Goal: Ask a question

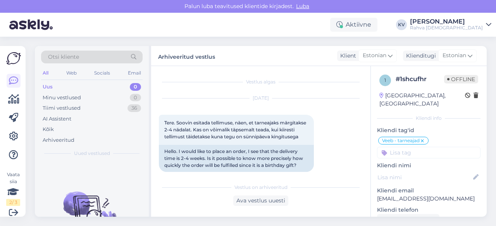
scroll to position [563, 0]
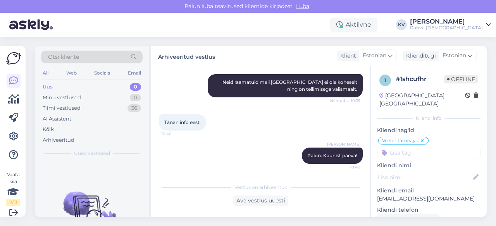
click at [75, 95] on div "Minu vestlused" at bounding box center [62, 98] width 38 height 8
click at [70, 112] on div "Tiimi vestlused 36" at bounding box center [91, 108] width 101 height 11
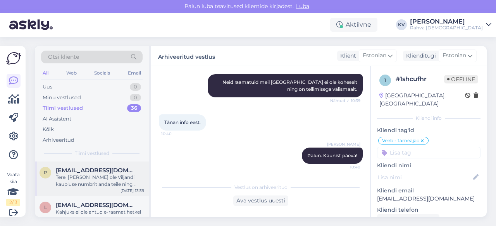
click at [68, 179] on div "Tere. [PERSON_NAME] ole Viljandi kaupluse numbrit anda teile ning tooteid brone…" at bounding box center [100, 181] width 88 height 14
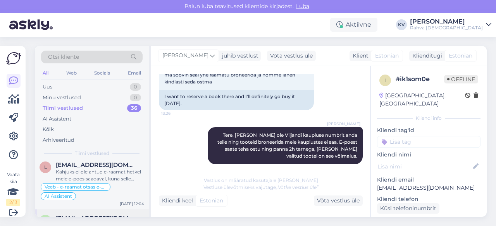
scroll to position [77, 0]
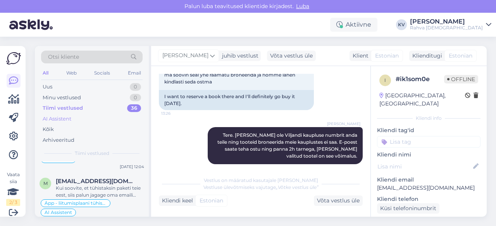
click at [81, 115] on div "AI Assistent" at bounding box center [91, 119] width 101 height 11
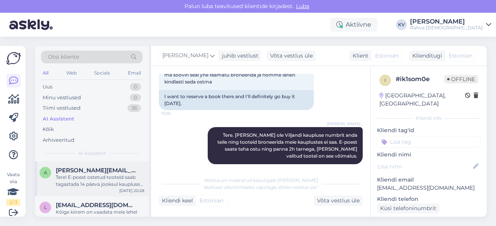
click at [73, 190] on div "a [EMAIL_ADDRESS][DOMAIN_NAME] Tere! E-poest ostetud tooteid saab tagastada 14 …" at bounding box center [92, 179] width 114 height 35
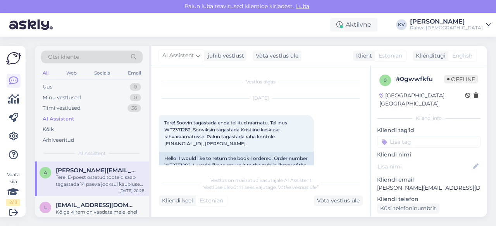
scroll to position [39, 0]
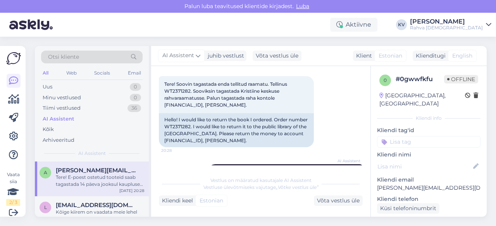
click at [409, 136] on input at bounding box center [428, 142] width 103 height 12
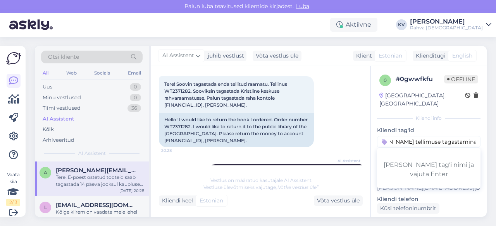
type input "Veeb - e-[PERSON_NAME] tellimuse tagastamine kauplusesse"
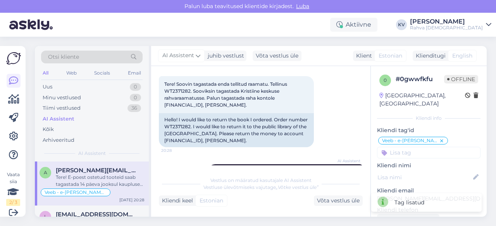
scroll to position [0, 0]
type input "A"
type input "a"
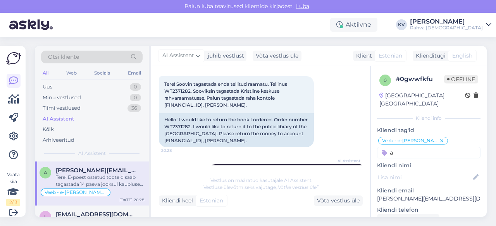
click at [405, 147] on input "a" at bounding box center [428, 153] width 103 height 12
type input "ai"
drag, startPoint x: 396, startPoint y: 146, endPoint x: 338, endPoint y: 148, distance: 58.5
click at [340, 148] on div "Vestlus algas [DATE] Tere! Soovin tagastada enda tellitud raamatu. Tellinus WT2…" at bounding box center [318, 141] width 335 height 151
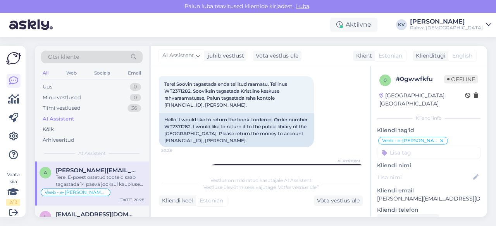
click at [413, 148] on input at bounding box center [428, 153] width 103 height 12
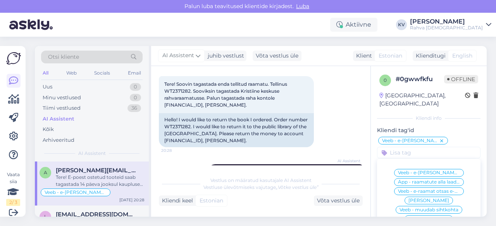
click at [411, 147] on input at bounding box center [428, 153] width 103 height 12
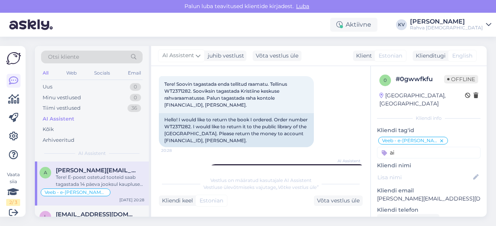
click at [411, 147] on input "ai" at bounding box center [428, 153] width 103 height 12
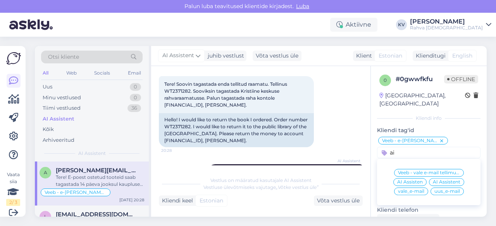
click at [411, 147] on input "ai" at bounding box center [428, 153] width 103 height 12
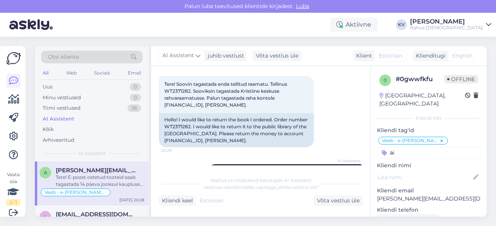
click at [411, 147] on input "ai" at bounding box center [428, 153] width 103 height 12
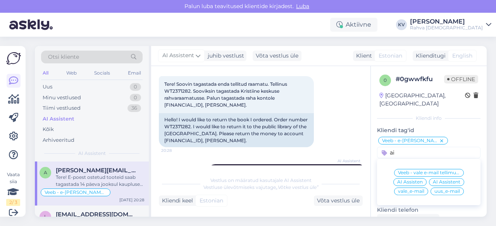
type input "ai"
click at [444, 180] on span "AI Assistent" at bounding box center [445, 182] width 27 height 5
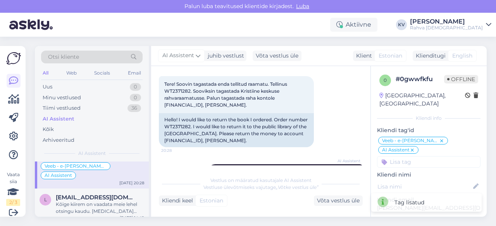
scroll to position [39, 0]
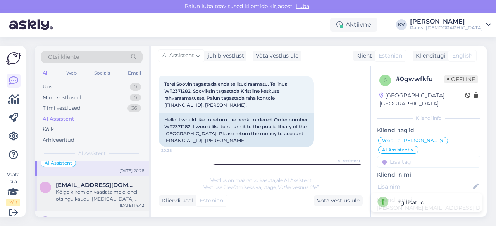
click at [87, 192] on div "Kõige kiirem on vaadata meie lehel otsingu kaudu. [MEDICAL_DATA][PERSON_NAME] p…" at bounding box center [100, 196] width 88 height 14
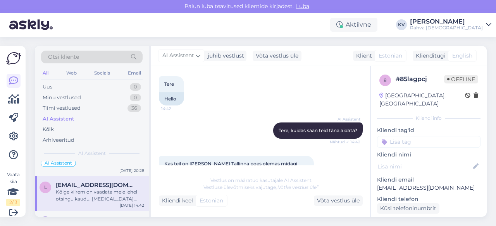
scroll to position [77, 0]
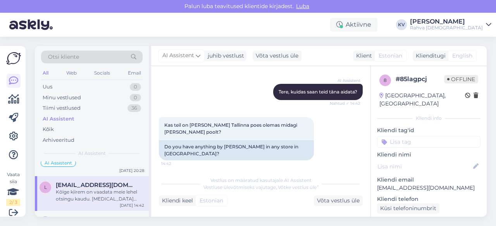
click at [403, 136] on input at bounding box center [428, 142] width 103 height 12
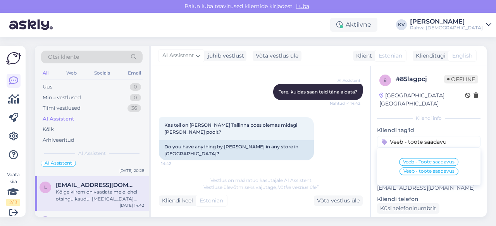
type input "Veeb - toote saadavus"
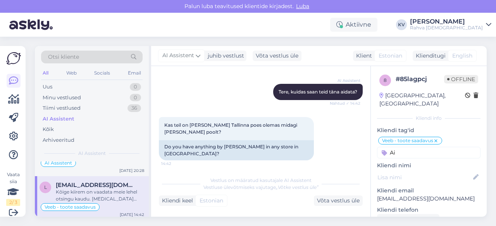
click at [423, 148] on input "Ai" at bounding box center [428, 153] width 103 height 12
type input "Ai"
click at [439, 171] on span "AI Assistent" at bounding box center [445, 173] width 27 height 5
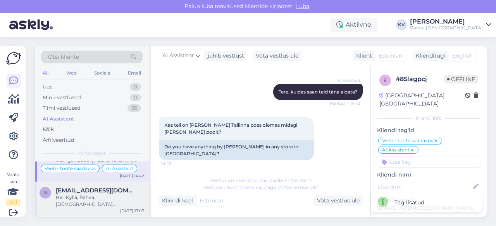
click at [88, 197] on div "Hei! Kyllä, Rahva [DEMOGRAPHIC_DATA] verkkokaupasta voi tilata tuotteita ulkoma…" at bounding box center [100, 201] width 88 height 14
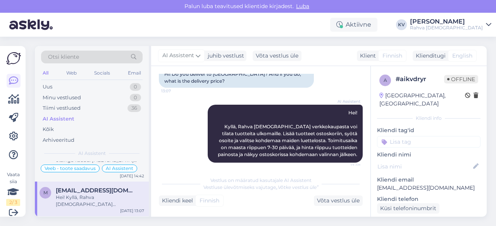
scroll to position [76, 0]
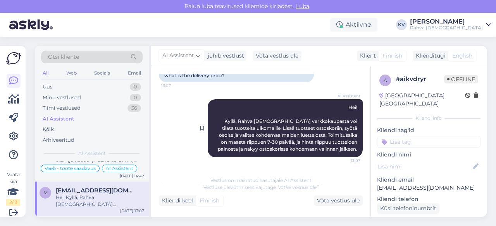
click at [242, 123] on span "Hei! Kyllä, Rahva [DEMOGRAPHIC_DATA] verkkokaupasta voi tilata tuotteita ulkoma…" at bounding box center [288, 129] width 141 height 48
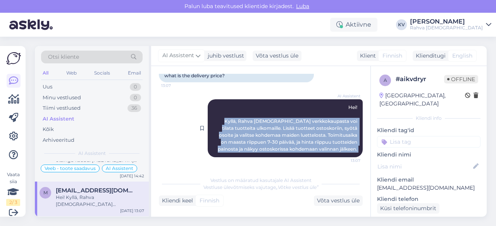
click at [242, 123] on span "Hei! Kyllä, Rahva [DEMOGRAPHIC_DATA] verkkokaupasta voi tilata tuotteita ulkoma…" at bounding box center [288, 129] width 141 height 48
copy div "Kyllä, Rahva [DEMOGRAPHIC_DATA] verkkokaupasta voi tilata tuotteita ulkomaille.…"
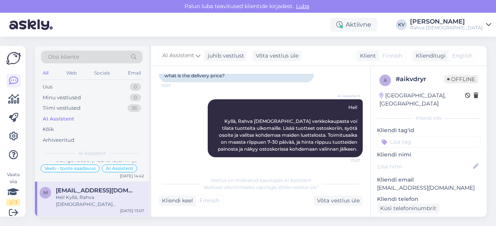
click at [421, 138] on input at bounding box center [428, 142] width 103 height 12
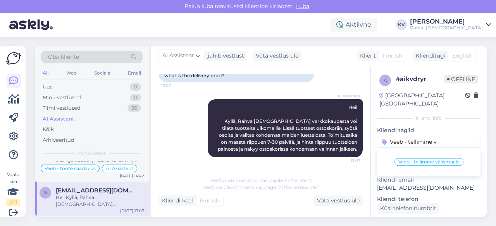
type input "Veeb - tellimine v"
click at [418, 160] on span "Veeb - tellimine välismaale" at bounding box center [428, 162] width 61 height 5
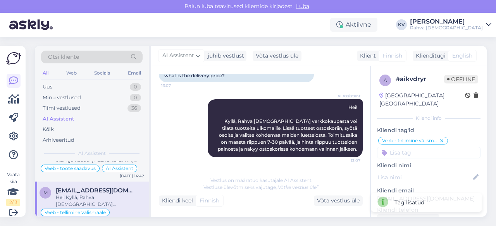
click at [409, 148] on input at bounding box center [428, 153] width 103 height 12
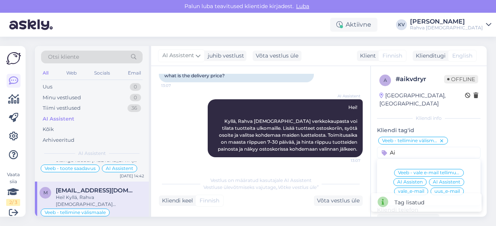
type input "Ai"
click at [451, 180] on span "AI Assistent" at bounding box center [445, 182] width 27 height 5
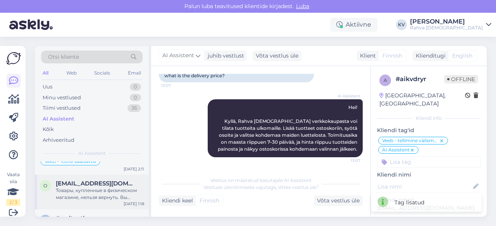
scroll to position [194, 0]
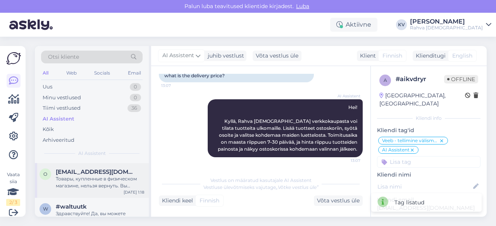
click at [92, 183] on div "Товары, купленные в физическом магазине, нельзя вернуть. Вы можете обменять тов…" at bounding box center [100, 183] width 88 height 14
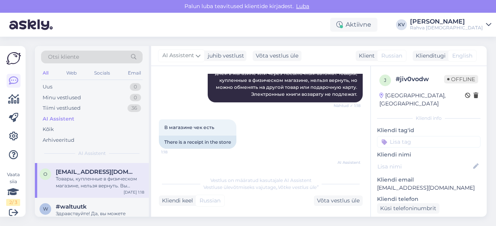
scroll to position [170, 0]
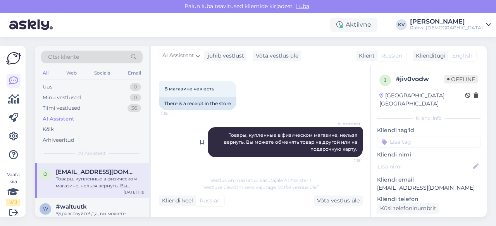
click at [254, 135] on span "Товары, купленные в физическом магазине, нельзя вернуть. Вы можете обменять тов…" at bounding box center [291, 142] width 134 height 20
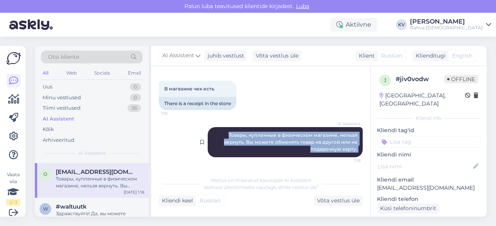
click at [254, 135] on span "Товары, купленные в физическом магазине, нельзя вернуть. Вы можете обменять тов…" at bounding box center [291, 142] width 134 height 20
copy div "Товары, купленные в физическом магазине, нельзя вернуть. Вы можете обменять тов…"
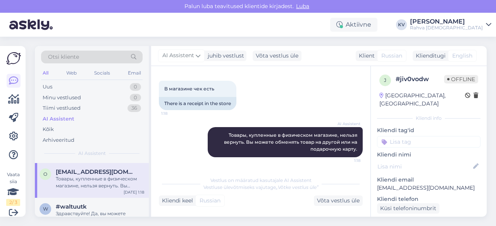
click at [408, 136] on input at bounding box center [428, 142] width 103 height 12
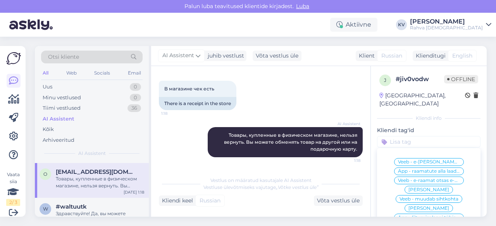
type input "V"
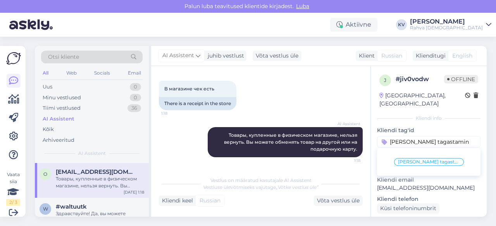
type input "[PERSON_NAME] tagastamine"
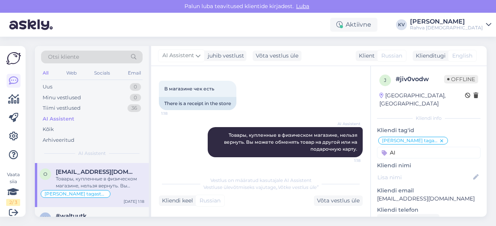
type input "A"
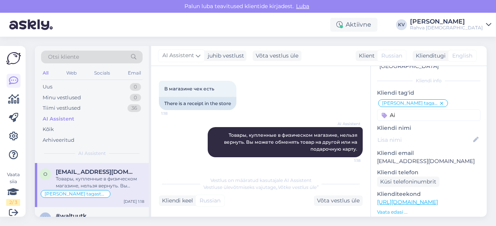
scroll to position [0, 0]
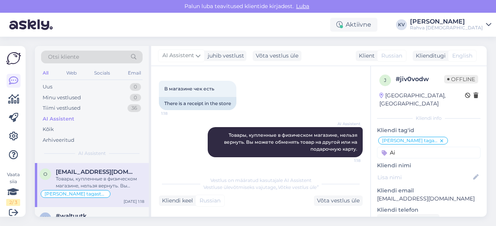
click at [405, 148] on input "Ai" at bounding box center [428, 153] width 103 height 12
click at [412, 147] on input "Ai" at bounding box center [428, 153] width 103 height 12
type input "Ai"
click at [434, 171] on span "AI Assistent" at bounding box center [445, 173] width 27 height 5
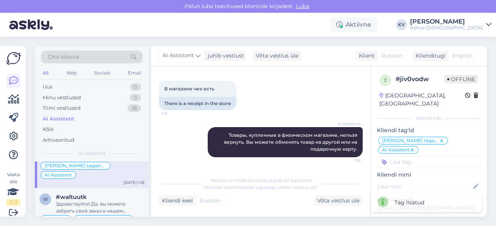
scroll to position [232, 0]
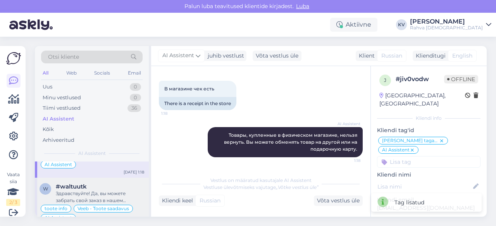
click at [88, 190] on div "Здравствуйте! Да, вы можете забрать свой заказ в нашем магазине. Если товары ес…" at bounding box center [100, 197] width 88 height 14
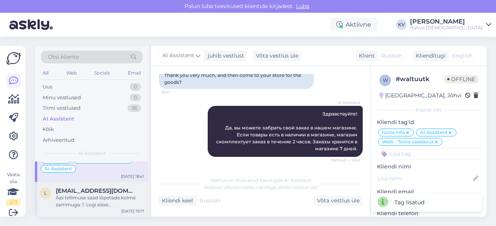
scroll to position [271, 0]
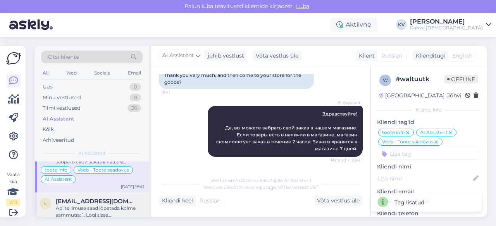
click at [80, 205] on div "Äpi tellimuse saad lõpetada kolme sammuga: 1. Logi sisse [DOMAIN_NAME] lehel. 2…" at bounding box center [100, 212] width 88 height 14
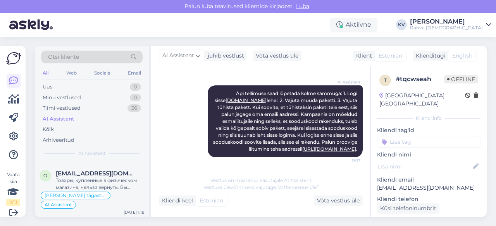
scroll to position [39, 0]
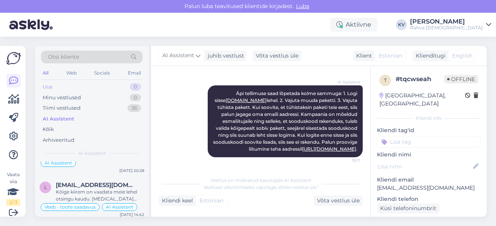
click at [86, 86] on div "Uus 0" at bounding box center [91, 87] width 101 height 11
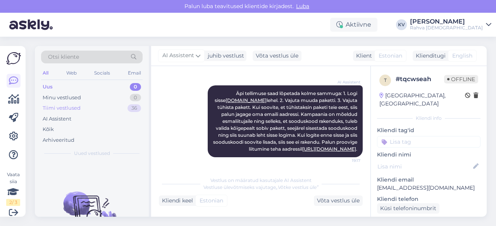
click at [62, 106] on div "Tiimi vestlused" at bounding box center [62, 109] width 38 height 8
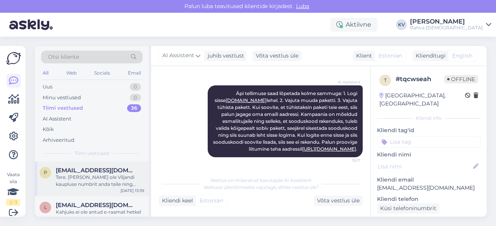
click at [76, 180] on div "Tere. [PERSON_NAME] ole Viljandi kaupluse numbrit anda teile ning tooteid brone…" at bounding box center [100, 181] width 88 height 14
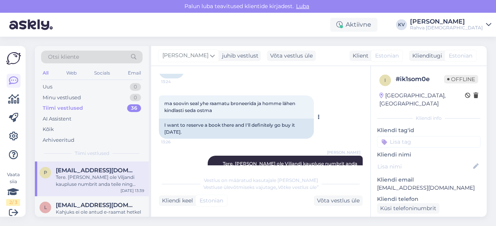
scroll to position [222, 0]
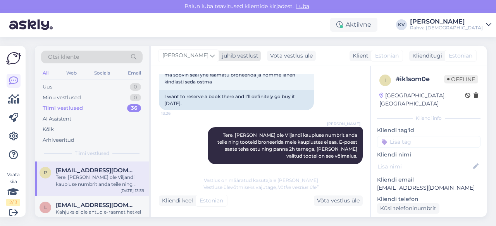
click at [201, 55] on div "[PERSON_NAME]" at bounding box center [188, 56] width 61 height 12
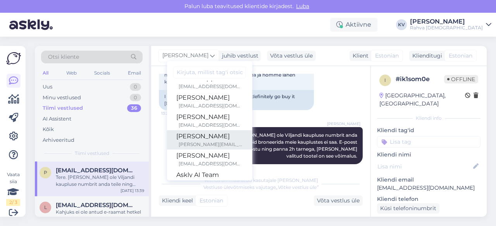
scroll to position [0, 0]
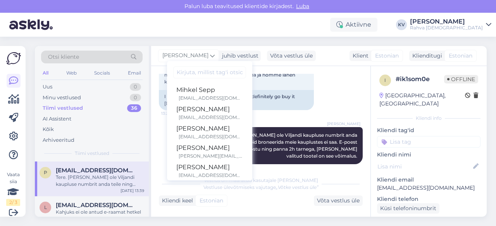
click at [341, 86] on div "ma soovin seal yhe raamatu broneerida ja homme lähen kindlasti seda ostma 13:26…" at bounding box center [261, 88] width 204 height 60
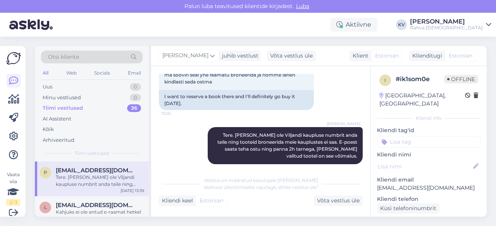
click at [418, 136] on input at bounding box center [428, 142] width 103 height 12
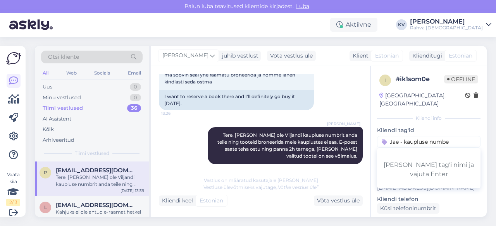
type input "Jae - kaupluse number"
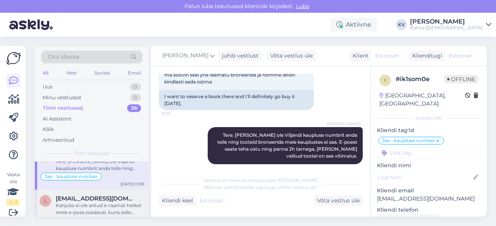
scroll to position [39, 0]
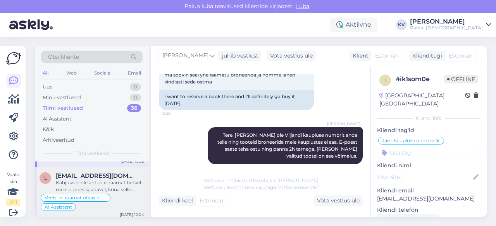
click at [92, 187] on div "Kahjuks ei ole antud e-raamat hetkel meie e-poes saadaval, kuna selle litsents …" at bounding box center [100, 187] width 88 height 14
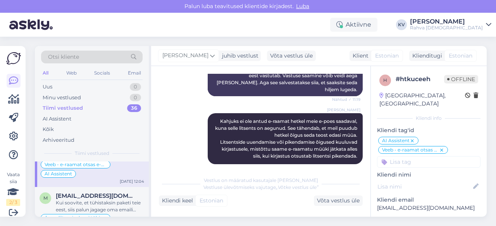
scroll to position [0, 0]
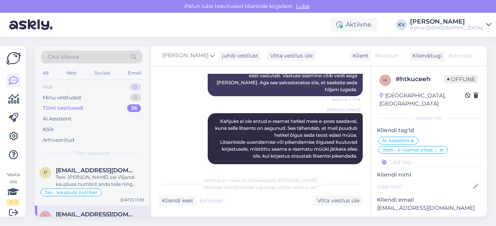
click at [69, 84] on div "Uus 0" at bounding box center [91, 87] width 101 height 11
